Goal: Check status: Check status

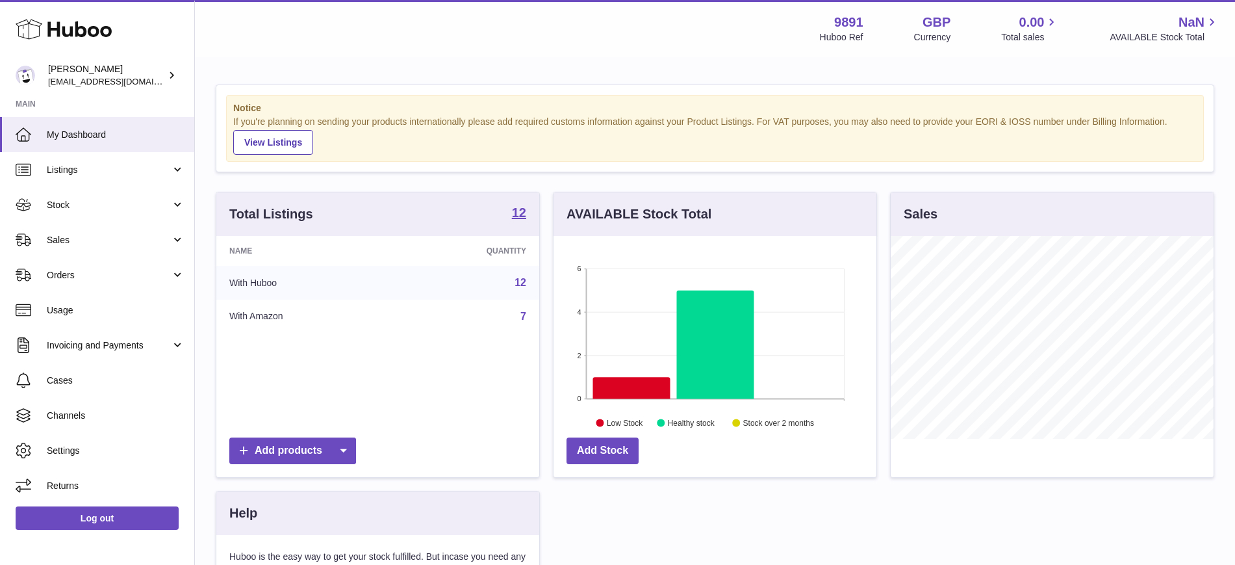
scroll to position [203, 323]
drag, startPoint x: 79, startPoint y: 196, endPoint x: 88, endPoint y: 196, distance: 9.1
click at [79, 196] on link "Stock" at bounding box center [97, 204] width 194 height 35
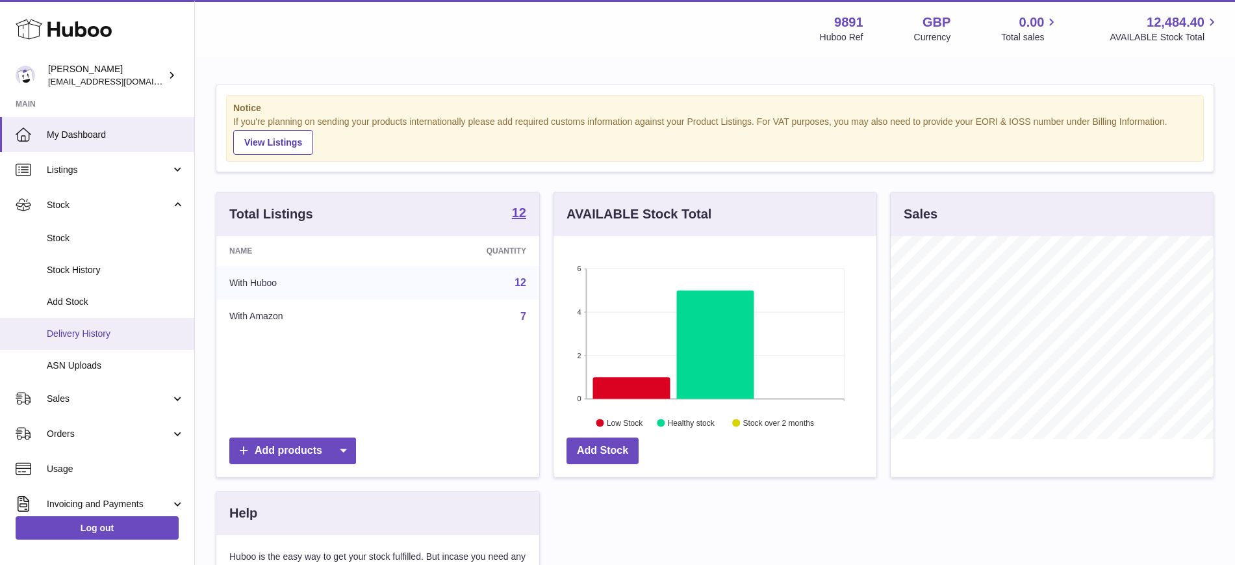
click at [90, 346] on link "Delivery History" at bounding box center [97, 334] width 194 height 32
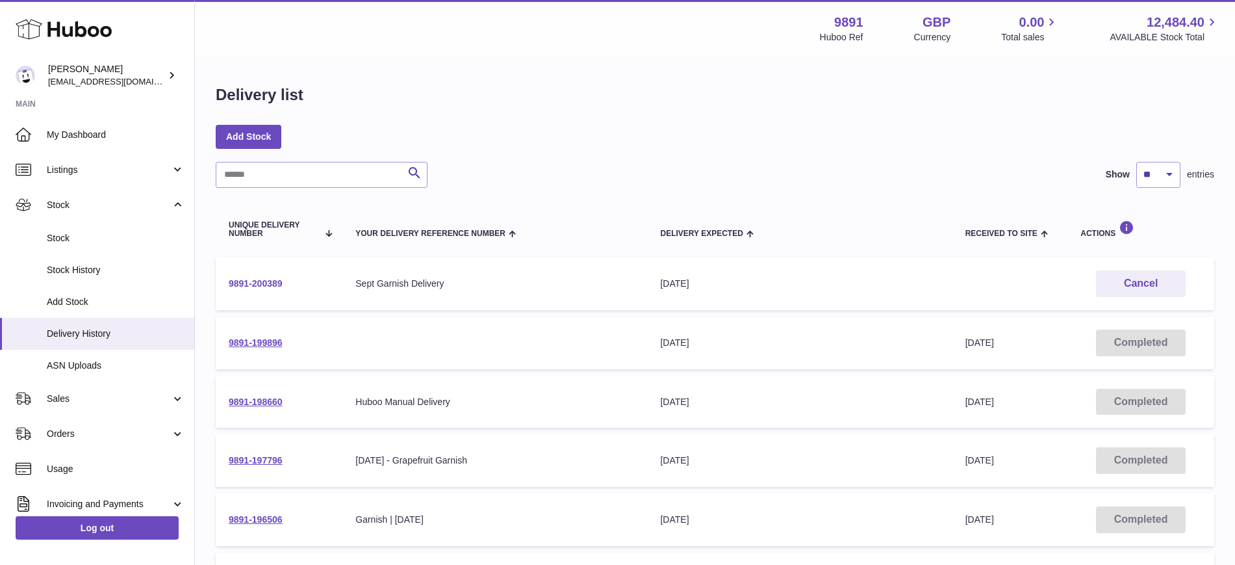
click at [268, 279] on link "9891-200389" at bounding box center [256, 283] width 54 height 10
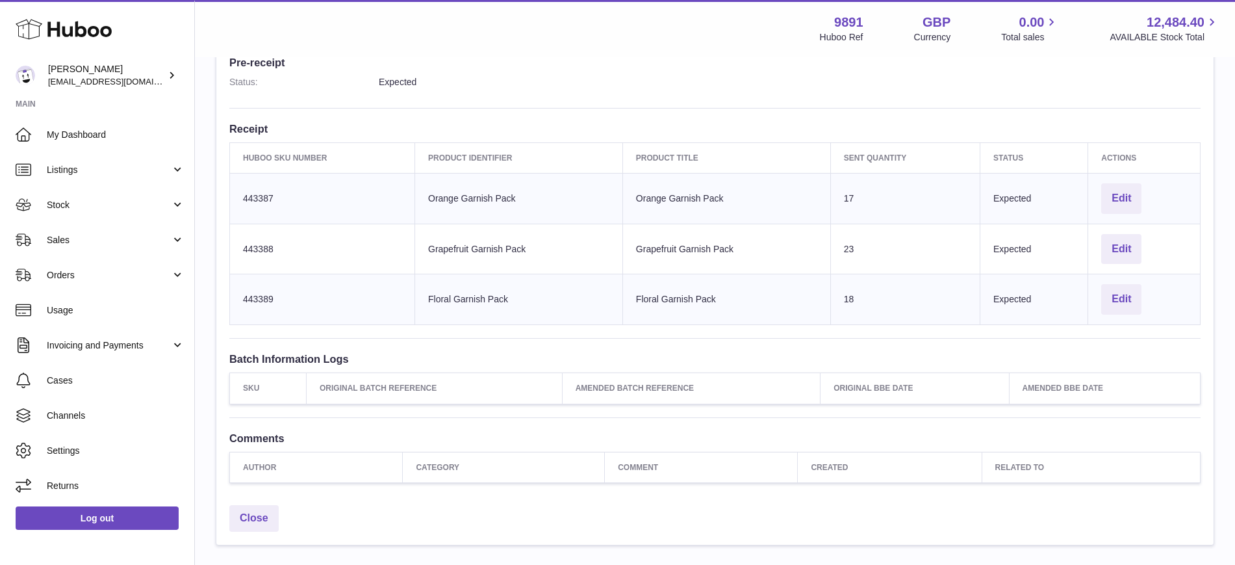
scroll to position [281, 0]
